Goal: Task Accomplishment & Management: Use online tool/utility

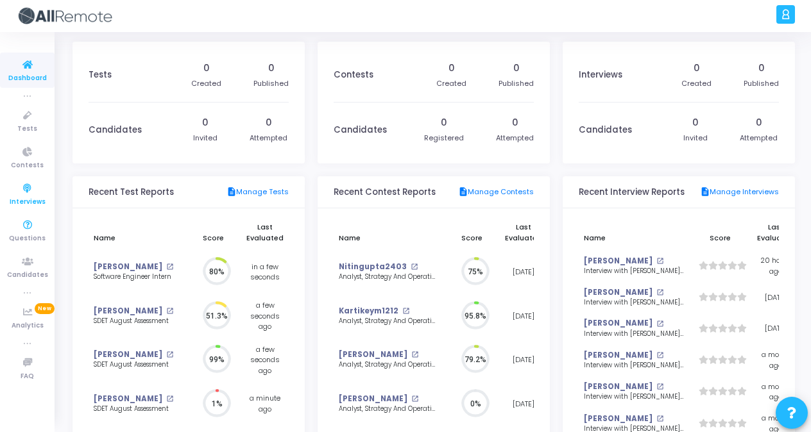
click at [37, 191] on icon at bounding box center [27, 189] width 27 height 16
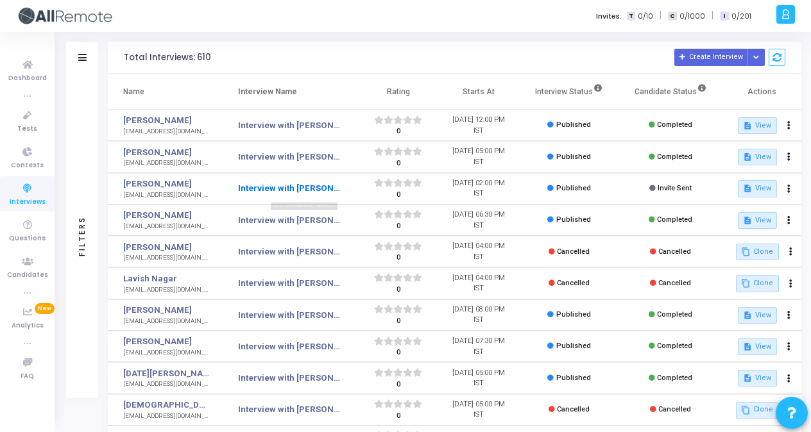
click at [287, 183] on link "Interview with Aayush <> SDET, Round 1" at bounding box center [289, 188] width 102 height 13
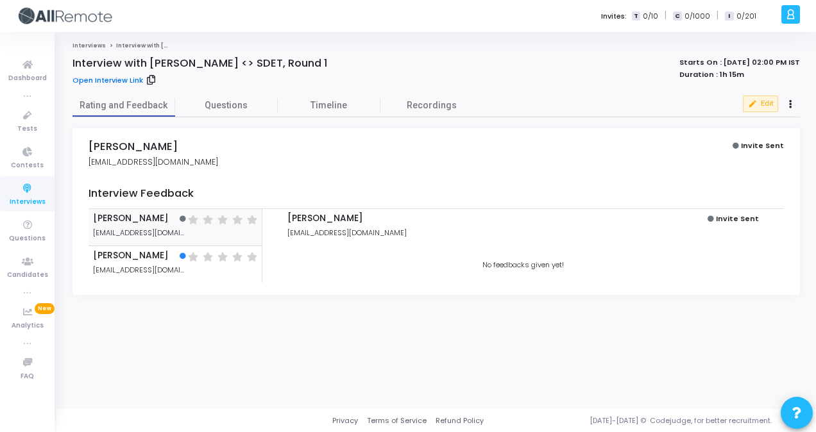
click at [112, 82] on link "Open Interview Link" at bounding box center [107, 80] width 71 height 11
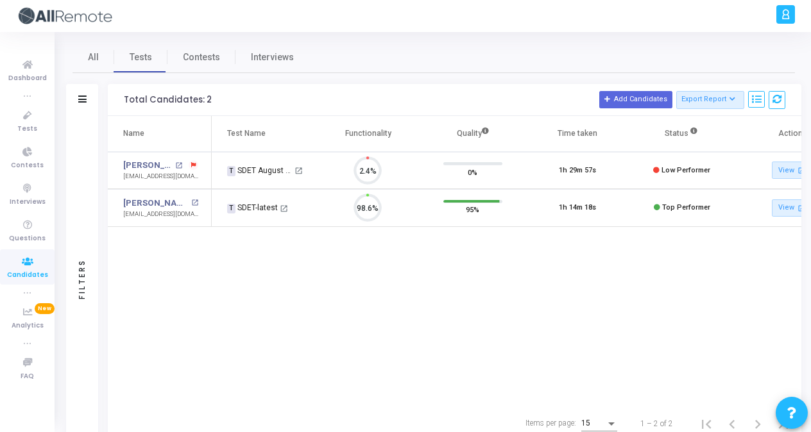
scroll to position [27, 32]
